Goal: Communication & Community: Connect with others

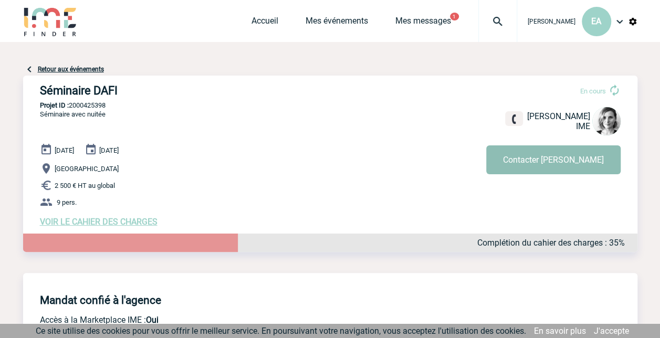
click at [566, 163] on button "Contacter Lydie" at bounding box center [553, 159] width 134 height 29
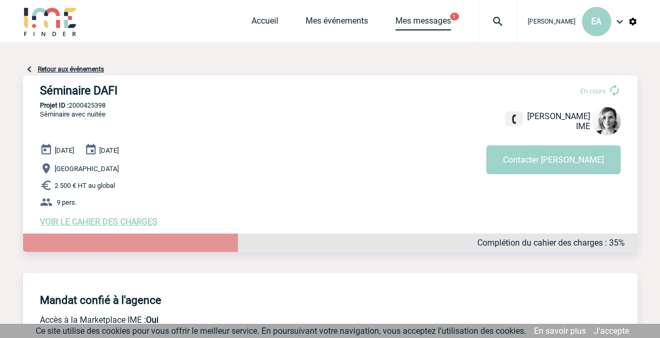
click at [443, 16] on link "Mes messages" at bounding box center [423, 23] width 56 height 15
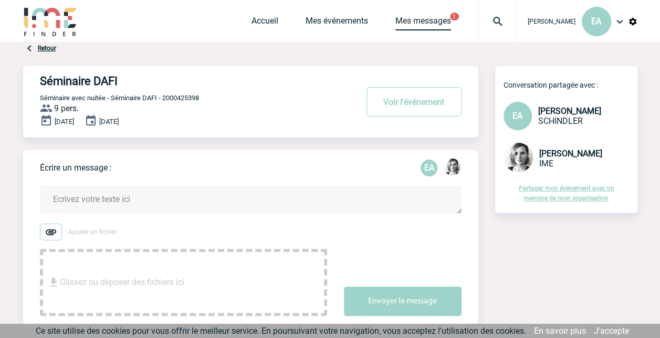
click at [443, 19] on link "Mes messages" at bounding box center [423, 23] width 56 height 15
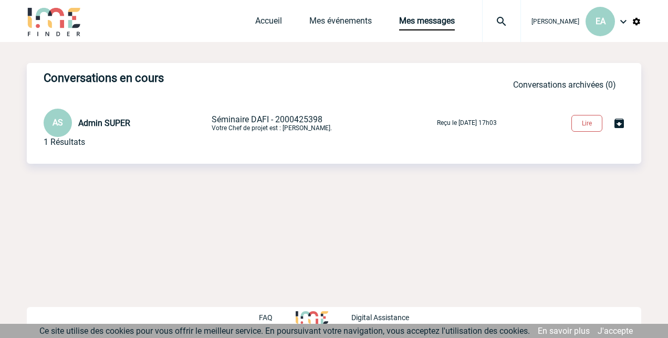
click at [587, 122] on button "Lire" at bounding box center [586, 123] width 31 height 17
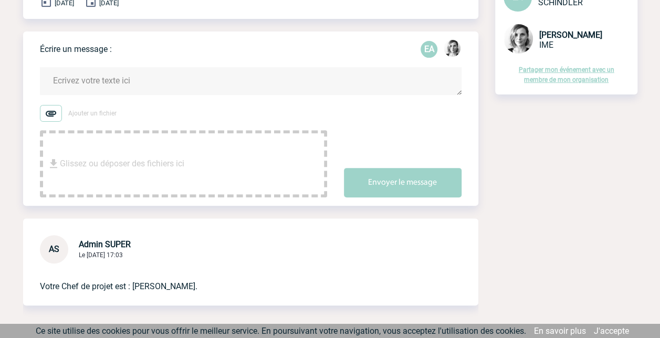
scroll to position [171, 0]
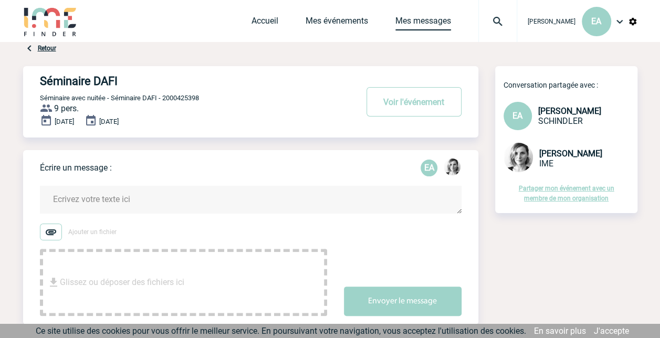
click at [435, 21] on link "Mes messages" at bounding box center [423, 23] width 56 height 15
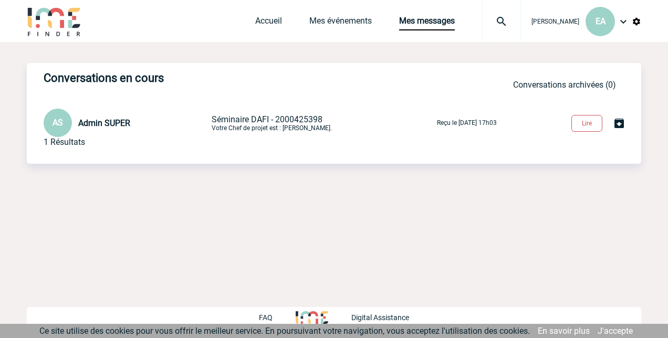
click at [596, 122] on button "Lire" at bounding box center [586, 123] width 31 height 17
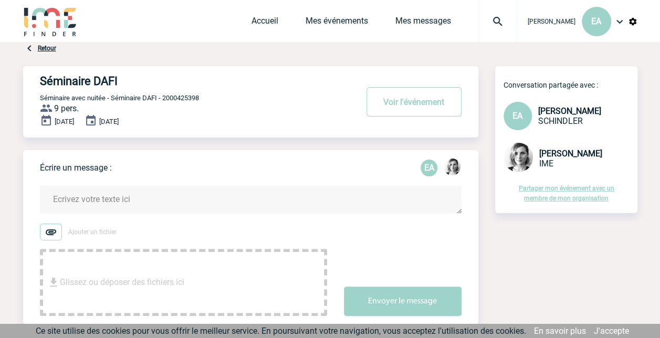
click at [574, 187] on link "Partager mon événement avec un membre de mon organisation" at bounding box center [567, 193] width 96 height 17
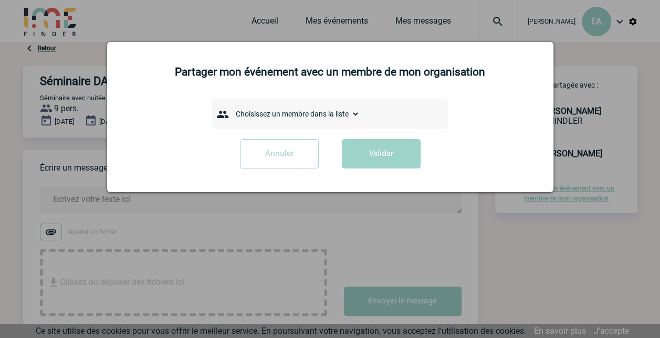
click at [359, 112] on select "Choisissez un membre dans la liste AZAR Marie-Claire" at bounding box center [295, 114] width 129 height 15
click at [342, 103] on div "Choisissez un membre dans la liste AZAR Marie-Claire" at bounding box center [330, 113] width 236 height 29
click at [304, 113] on select "Choisissez un membre dans la liste AZAR Marie-Claire" at bounding box center [295, 114] width 129 height 15
click at [420, 123] on div "Choisissez un membre dans la liste AZAR Marie-Claire" at bounding box center [330, 113] width 236 height 29
click at [575, 239] on div at bounding box center [330, 169] width 660 height 338
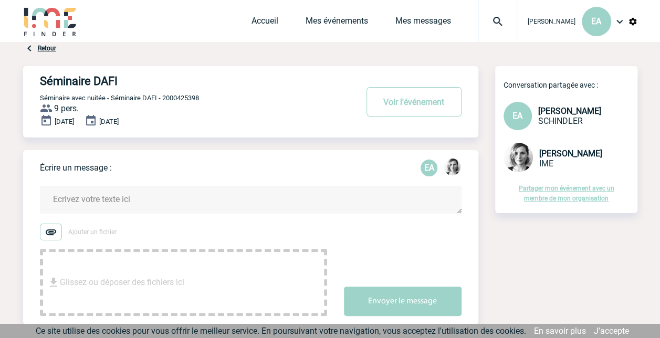
click at [619, 22] on img at bounding box center [619, 21] width 13 height 13
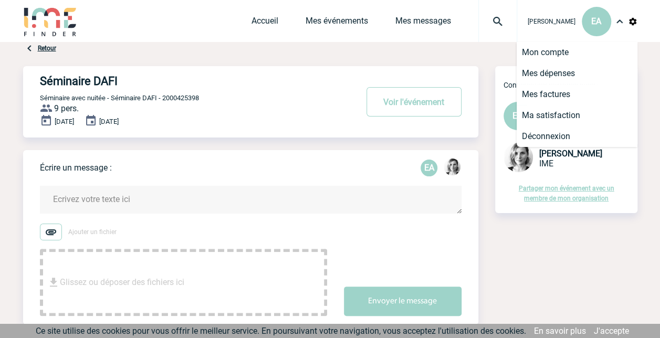
click at [631, 21] on img at bounding box center [632, 21] width 9 height 9
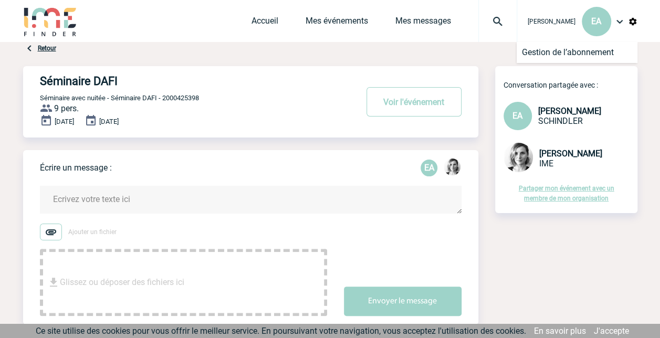
click at [619, 23] on img at bounding box center [619, 21] width 13 height 13
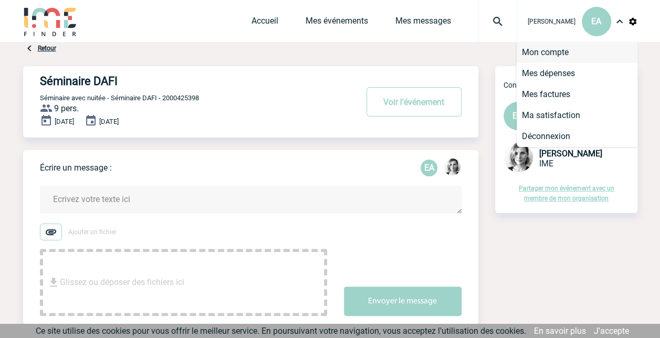
click at [565, 51] on li "Mon compte" at bounding box center [577, 52] width 121 height 21
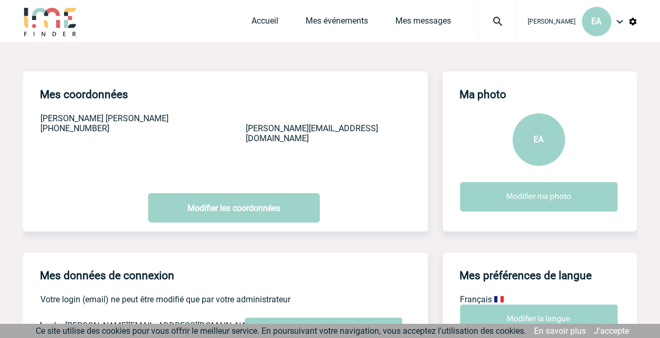
click at [620, 22] on img at bounding box center [619, 21] width 13 height 13
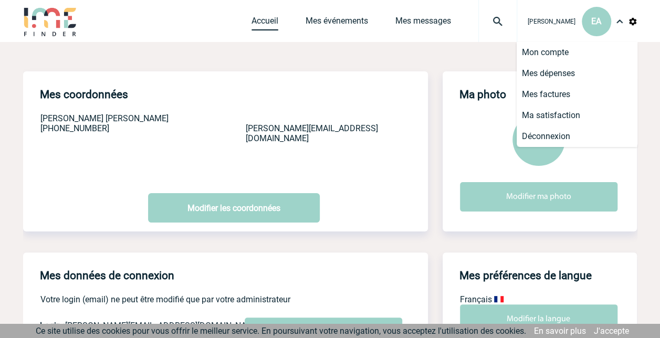
click at [276, 20] on link "Accueil" at bounding box center [264, 23] width 27 height 15
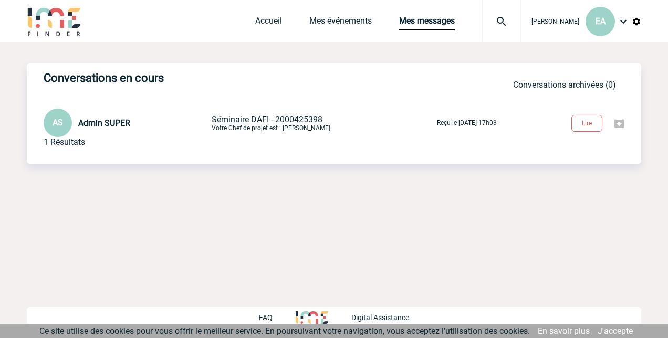
click at [616, 122] on img at bounding box center [619, 123] width 13 height 13
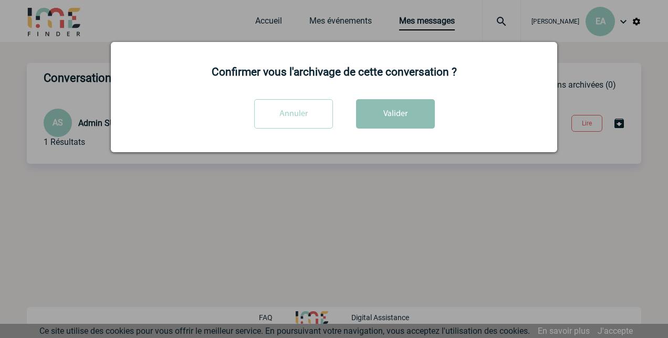
click at [404, 108] on button "Valider" at bounding box center [395, 113] width 79 height 29
